Goal: Information Seeking & Learning: Understand process/instructions

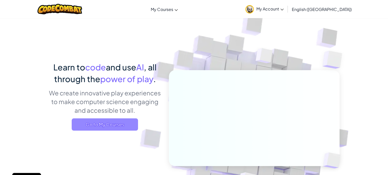
click at [98, 126] on span "Go to My Courses" at bounding box center [105, 124] width 66 height 12
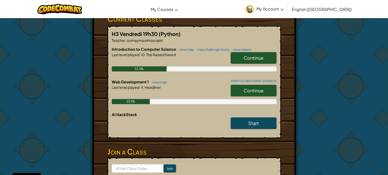
scroll to position [92, 0]
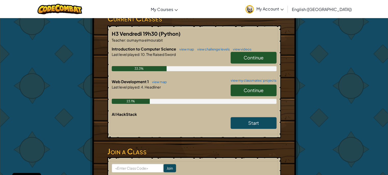
click at [257, 90] on span "Continue" at bounding box center [254, 90] width 20 height 6
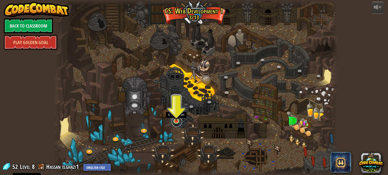
click at [178, 123] on link at bounding box center [177, 122] width 10 height 10
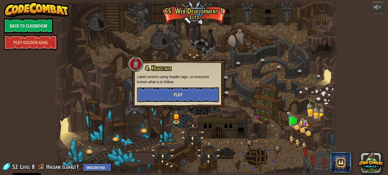
click at [185, 98] on button "Play" at bounding box center [178, 94] width 82 height 15
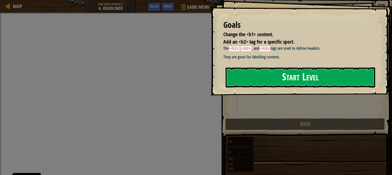
click at [287, 81] on button "Start Level" at bounding box center [301, 77] width 150 height 20
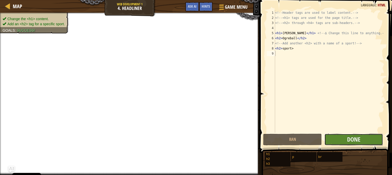
click at [339, 137] on button "Done" at bounding box center [353, 140] width 59 height 12
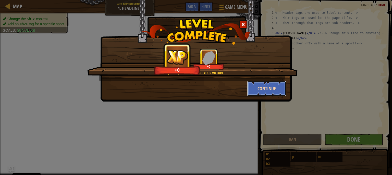
click at [281, 93] on button "Continue" at bounding box center [267, 88] width 40 height 15
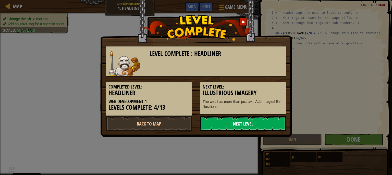
click at [246, 127] on link "Next Level" at bounding box center [243, 123] width 87 height 15
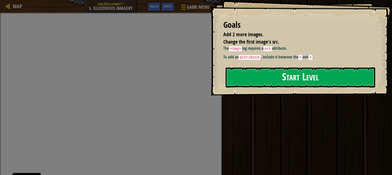
click at [255, 76] on button "Start Level" at bounding box center [301, 77] width 150 height 20
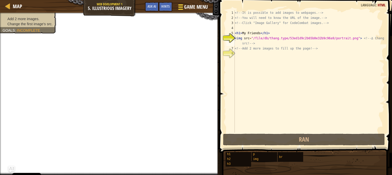
click at [183, 8] on div at bounding box center [180, 6] width 7 height 7
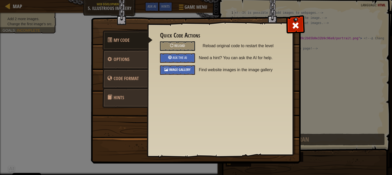
click at [176, 67] on span "Image Gallery" at bounding box center [180, 69] width 22 height 5
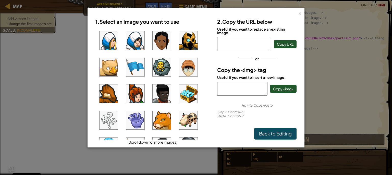
click at [159, 68] on img at bounding box center [162, 67] width 18 height 18
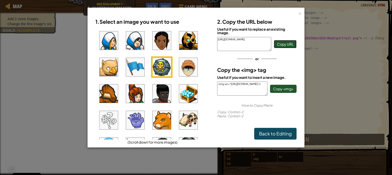
click at [281, 45] on span "Copy URL" at bounding box center [285, 44] width 17 height 5
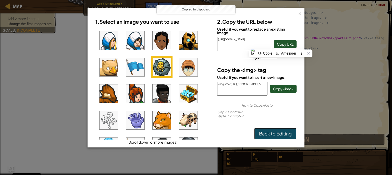
click at [283, 133] on link "Back to Editing" at bounding box center [275, 134] width 42 height 12
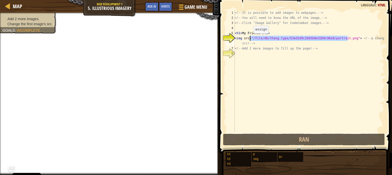
drag, startPoint x: 347, startPoint y: 37, endPoint x: 249, endPoint y: 39, distance: 98.0
click at [249, 39] on div "<!-- It is possible to add images to webpages. --> <!-- You will need to know t…" at bounding box center [309, 76] width 151 height 133
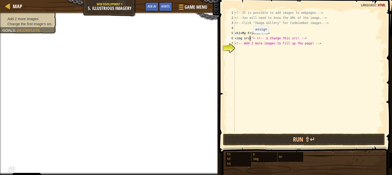
paste textarea "[URL][DOMAIN_NAME]"
type textarea "<img src=[URL][DOMAIN_NAME]"> <!-- ∆ Change this src! -->"
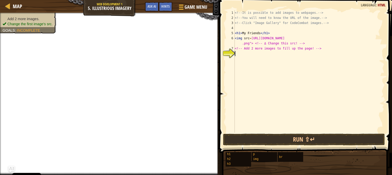
click at [237, 55] on div "<!-- It is possible to add images to webpages. --> <!-- You will need to know t…" at bounding box center [309, 76] width 151 height 133
click at [181, 5] on span at bounding box center [180, 4] width 5 height 1
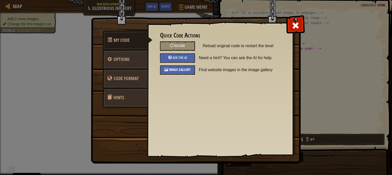
click at [177, 72] on div "Image Gallery" at bounding box center [177, 69] width 35 height 9
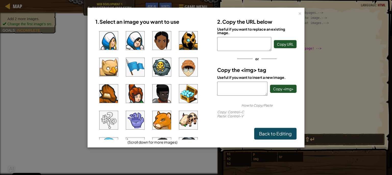
click at [184, 36] on img at bounding box center [188, 40] width 18 height 18
click at [287, 88] on span "Copy <img>" at bounding box center [283, 89] width 20 height 5
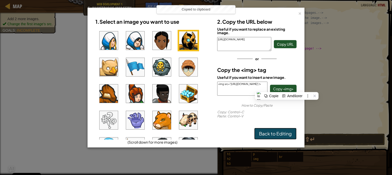
click at [270, 130] on link "Back to Editing" at bounding box center [275, 134] width 42 height 12
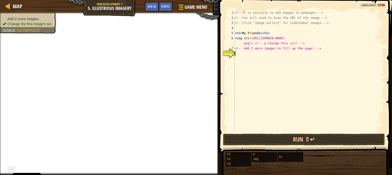
paste textarea "<img src="[URL][DOMAIN_NAME]"/>"
type textarea "<img src="[URL][DOMAIN_NAME]"/>"
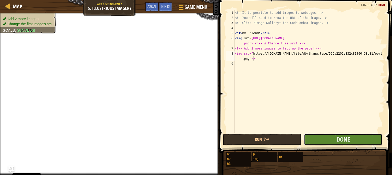
click at [317, 141] on button "Done" at bounding box center [343, 140] width 78 height 12
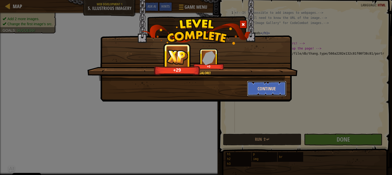
click at [277, 89] on button "Continue" at bounding box center [267, 88] width 40 height 15
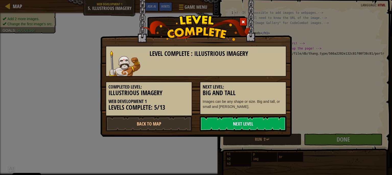
click at [258, 123] on link "Next Level" at bounding box center [243, 123] width 87 height 15
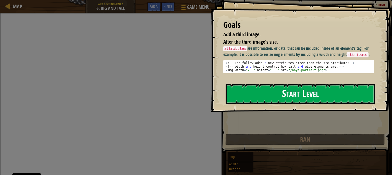
click at [273, 90] on button "Start Level" at bounding box center [301, 94] width 150 height 20
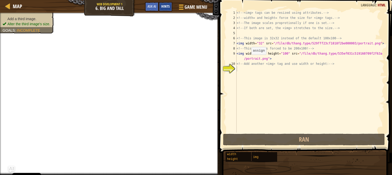
click at [168, 8] on span "Hints" at bounding box center [165, 6] width 8 height 5
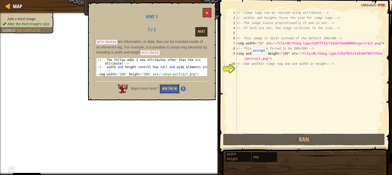
click at [163, 87] on button "Ask the AI" at bounding box center [170, 88] width 20 height 9
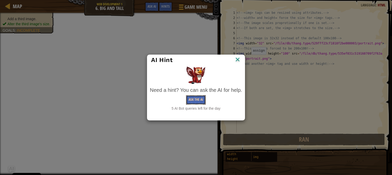
click at [199, 101] on button "Ask the AI" at bounding box center [196, 99] width 20 height 9
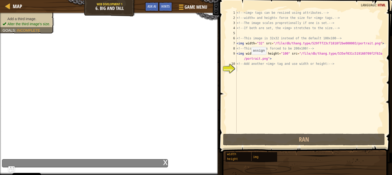
click at [60, 161] on div "x" at bounding box center [85, 163] width 166 height 8
click at [13, 169] on img "Ask AI" at bounding box center [11, 169] width 7 height 7
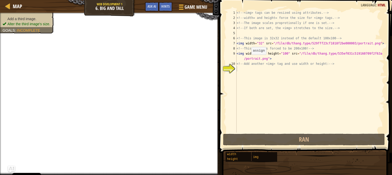
click at [13, 169] on img "Ask AI" at bounding box center [11, 169] width 7 height 7
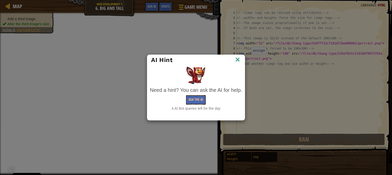
click at [237, 62] on img at bounding box center [237, 60] width 7 height 8
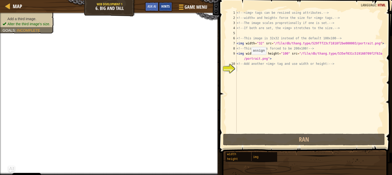
click at [166, 2] on div "Hints" at bounding box center [166, 6] width 14 height 9
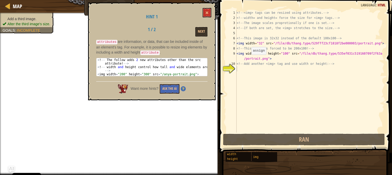
drag, startPoint x: 141, startPoint y: 50, endPoint x: 151, endPoint y: 52, distance: 10.6
click at [151, 52] on p "attributes are information, or data, that can be included inside of an element'…" at bounding box center [151, 47] width 111 height 16
drag, startPoint x: 142, startPoint y: 50, endPoint x: 150, endPoint y: 51, distance: 7.7
click at [149, 51] on code "attribute" at bounding box center [149, 53] width 19 height 5
click at [201, 30] on button "Next" at bounding box center [201, 31] width 12 height 9
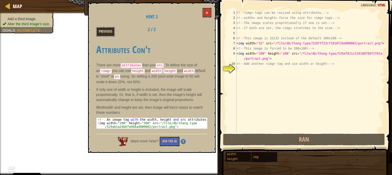
click at [106, 29] on button "Previous" at bounding box center [105, 31] width 19 height 9
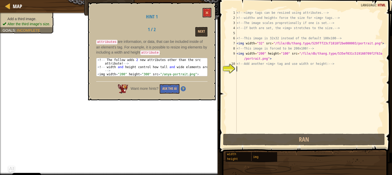
click at [238, 69] on div "<!-- <img> tags can be resized using attributes. --> <!-- width= and height= fo…" at bounding box center [310, 76] width 149 height 133
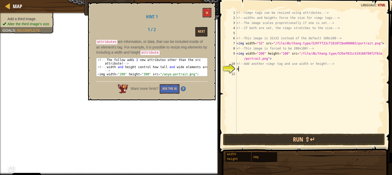
scroll to position [2, 0]
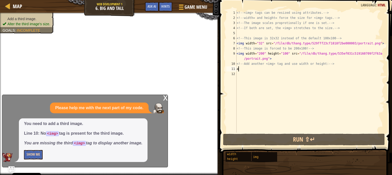
type textarea "a"
click at [34, 155] on button "Show Me" at bounding box center [33, 154] width 19 height 9
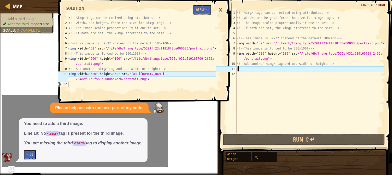
click at [258, 70] on div "<!-- <img> tags can be resized using attributes. --> <!-- width= and height= fo…" at bounding box center [310, 76] width 149 height 133
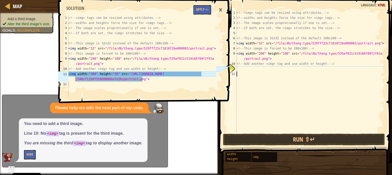
drag, startPoint x: 254, startPoint y: 71, endPoint x: 242, endPoint y: 70, distance: 12.1
click at [242, 70] on div "<!-- <img> tags can be resized using attributes. --> <!-- width= and height= fo…" at bounding box center [310, 76] width 149 height 133
paste textarea "<img src="[URL][DOMAIN_NAME]"/>"
type textarea "<img src="[URL][DOMAIN_NAME]"/>"
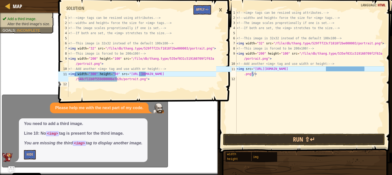
click at [222, 9] on div "×" at bounding box center [220, 10] width 9 height 12
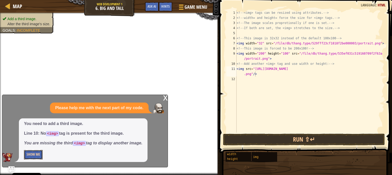
click at [32, 155] on button "Show Me" at bounding box center [33, 154] width 19 height 9
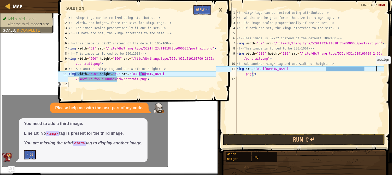
click at [377, 69] on div "<!-- <img> tags can be resized using attributes. --> <!-- width= and height= fo…" at bounding box center [310, 76] width 149 height 133
click at [382, 69] on div "<!-- <img> tags can be resized using attributes. --> <!-- width= and height= fo…" at bounding box center [310, 76] width 149 height 133
drag, startPoint x: 382, startPoint y: 69, endPoint x: 312, endPoint y: 74, distance: 70.1
click at [312, 74] on div "<!-- <img> tags can be resized using attributes. --> <!-- width= and height= fo…" at bounding box center [310, 76] width 149 height 133
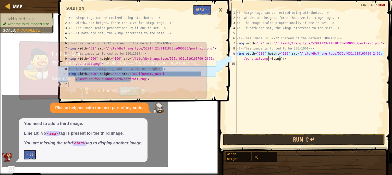
type textarea "<img width="200" height="100" src="/file/db/thang.type/535ef031c519160709f2f63a…"
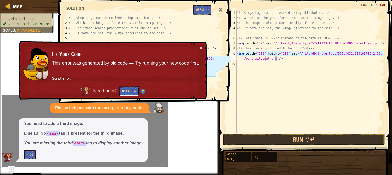
click at [136, 89] on button "Ask the AI" at bounding box center [129, 91] width 20 height 9
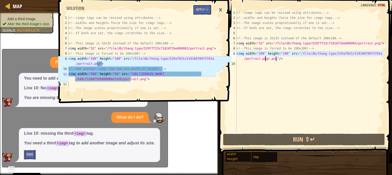
click at [30, 155] on button "Hide" at bounding box center [30, 154] width 12 height 9
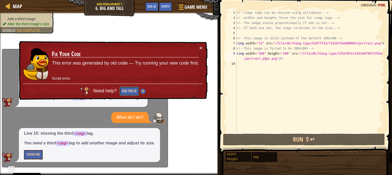
click at [128, 91] on button "Ask the AI" at bounding box center [130, 92] width 20 height 10
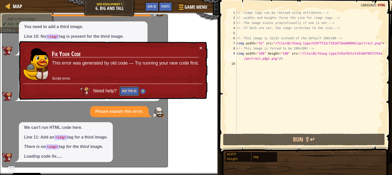
click at [128, 91] on button "Ask the AI" at bounding box center [129, 92] width 20 height 10
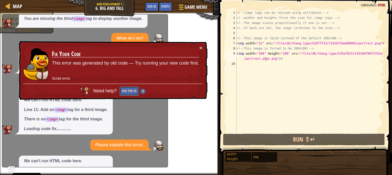
click at [128, 91] on button "Ask the AI" at bounding box center [130, 92] width 20 height 10
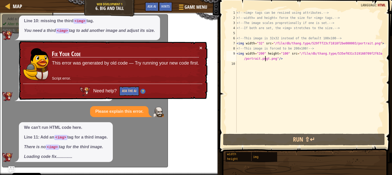
click at [128, 91] on button "Ask the AI" at bounding box center [130, 91] width 20 height 10
click at [128, 91] on button "Ask the AI" at bounding box center [129, 92] width 20 height 10
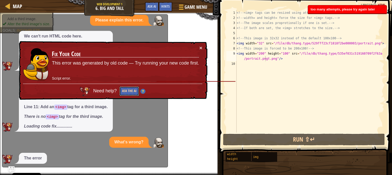
click at [128, 91] on button "Ask the AI" at bounding box center [130, 91] width 20 height 9
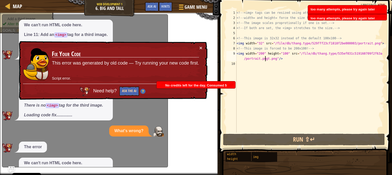
click at [128, 91] on button "Ask the AI" at bounding box center [129, 92] width 20 height 10
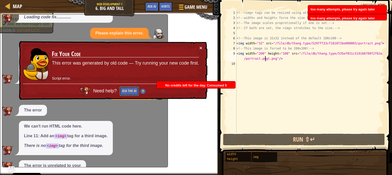
click at [128, 91] on button "Ask the AI" at bounding box center [130, 91] width 20 height 10
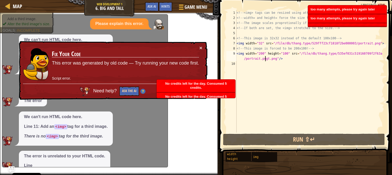
click at [128, 91] on button "Ask the AI" at bounding box center [129, 92] width 20 height 10
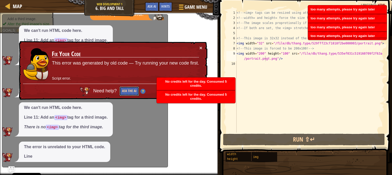
click at [128, 91] on button "Ask the AI" at bounding box center [129, 91] width 20 height 9
click at [128, 91] on button "Ask the AI" at bounding box center [130, 91] width 20 height 10
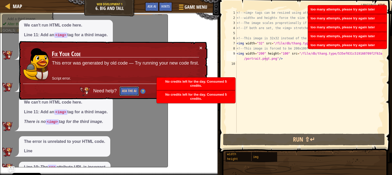
click at [128, 91] on button "Ask the AI" at bounding box center [129, 92] width 20 height 10
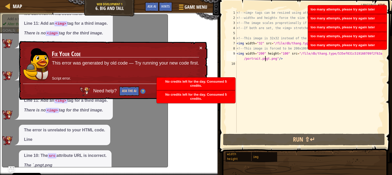
click at [128, 91] on button "Ask the AI" at bounding box center [129, 92] width 20 height 10
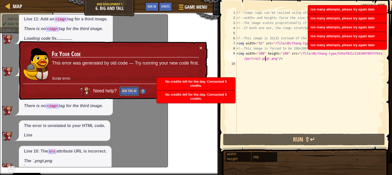
click at [128, 91] on button "Ask the AI" at bounding box center [129, 91] width 20 height 9
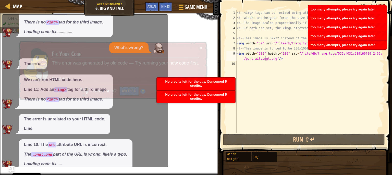
click at [128, 91] on button "Ask the AI" at bounding box center [129, 91] width 20 height 9
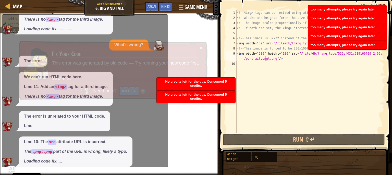
click at [128, 91] on button "Ask the AI" at bounding box center [130, 91] width 20 height 10
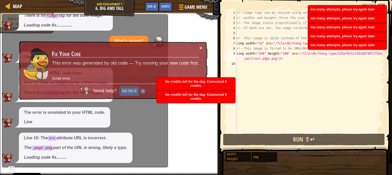
click at [128, 91] on button "Ask the AI" at bounding box center [129, 92] width 20 height 10
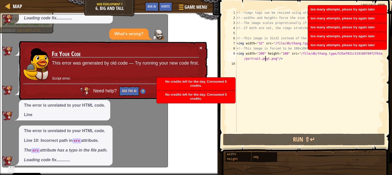
click at [128, 91] on button "Ask the AI" at bounding box center [129, 91] width 20 height 9
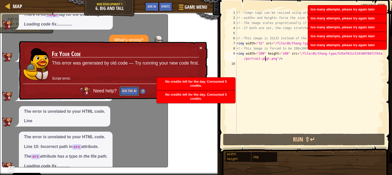
click at [128, 91] on button "Ask the AI" at bounding box center [130, 91] width 20 height 10
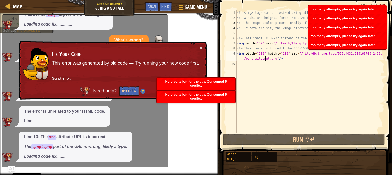
click at [128, 91] on button "Ask the AI" at bounding box center [129, 91] width 20 height 9
click at [128, 91] on button "Ask the AI" at bounding box center [130, 91] width 20 height 10
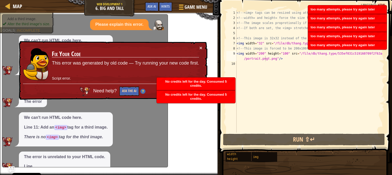
click at [128, 91] on button "Ask the AI" at bounding box center [130, 91] width 20 height 10
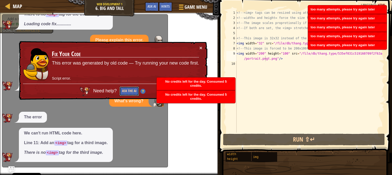
click at [128, 91] on button "Ask the AI" at bounding box center [130, 91] width 20 height 10
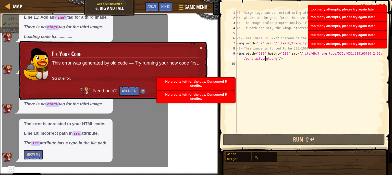
click at [128, 91] on button "Ask the AI" at bounding box center [130, 91] width 20 height 9
click at [128, 91] on button "Ask the AI" at bounding box center [129, 91] width 20 height 9
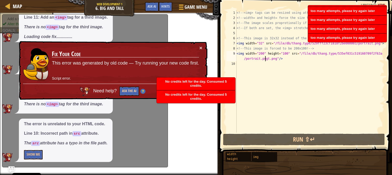
click at [128, 91] on button "Ask the AI" at bounding box center [129, 91] width 20 height 9
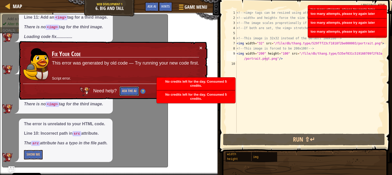
click at [128, 91] on button "Ask the AI" at bounding box center [129, 91] width 20 height 9
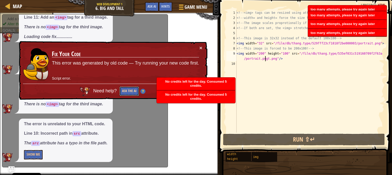
click at [128, 91] on button "Ask the AI" at bounding box center [130, 91] width 20 height 10
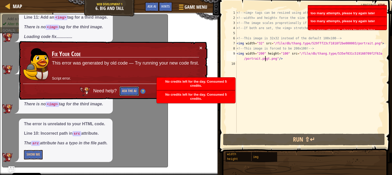
click at [128, 91] on button "Ask the AI" at bounding box center [129, 92] width 20 height 10
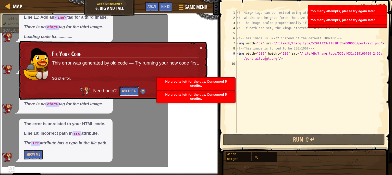
click at [128, 91] on button "Ask the AI" at bounding box center [129, 91] width 20 height 9
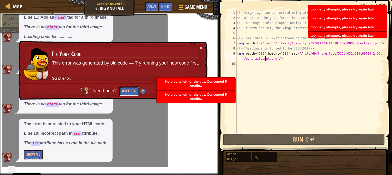
click at [128, 91] on button "Ask the AI" at bounding box center [129, 91] width 20 height 9
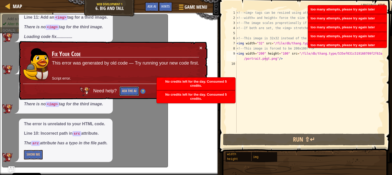
click at [128, 91] on button "Ask the AI" at bounding box center [129, 92] width 20 height 10
click at [128, 91] on button "Ask the AI" at bounding box center [130, 91] width 20 height 10
click at [128, 91] on button "Ask the AI" at bounding box center [129, 92] width 20 height 10
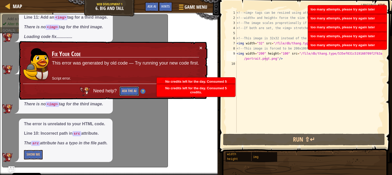
click at [128, 91] on button "Ask the AI" at bounding box center [130, 91] width 20 height 10
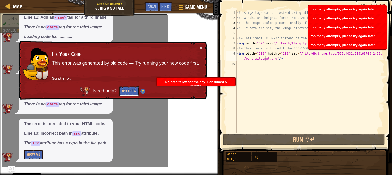
click at [128, 91] on button "Ask the AI" at bounding box center [129, 92] width 20 height 10
